Goal: Find specific page/section: Find specific page/section

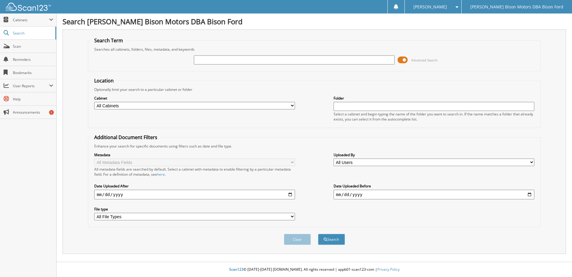
click at [199, 61] on input "text" at bounding box center [294, 59] width 201 height 9
type input "5226499"
click at [318, 234] on button "Search" at bounding box center [331, 239] width 27 height 11
click at [29, 20] on span "Cabinets" at bounding box center [31, 19] width 36 height 5
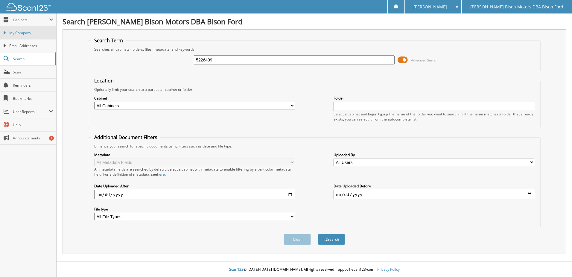
click at [29, 31] on span "My Company" at bounding box center [31, 32] width 44 height 5
